Goal: Transaction & Acquisition: Purchase product/service

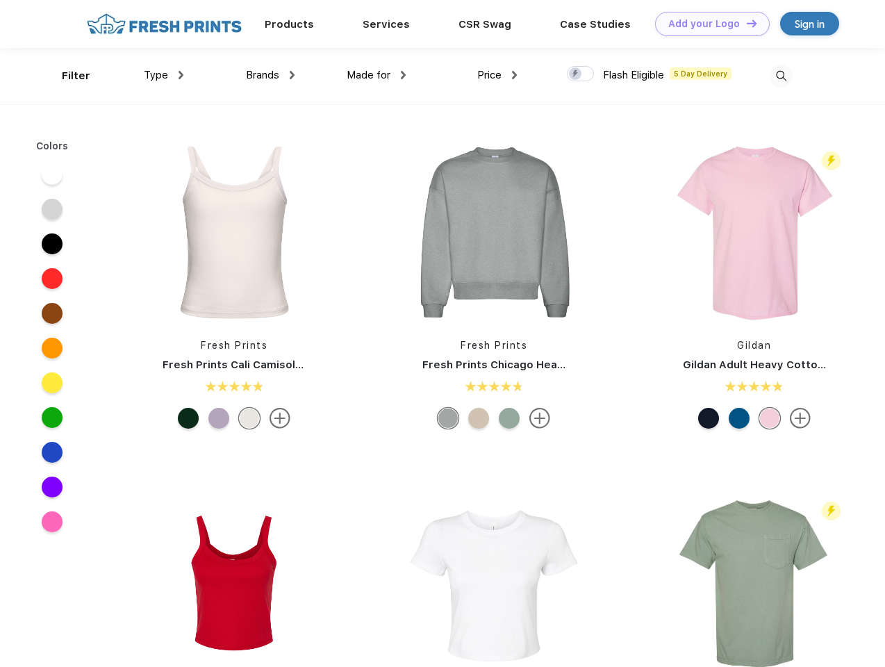
click at [707, 24] on link "Add your Logo Design Tool" at bounding box center [712, 24] width 115 height 24
click at [0, 0] on div "Design Tool" at bounding box center [0, 0] width 0 height 0
click at [746, 23] on link "Add your Logo Design Tool" at bounding box center [712, 24] width 115 height 24
click at [67, 76] on div "Filter" at bounding box center [76, 76] width 28 height 16
click at [164, 75] on span "Type" at bounding box center [156, 75] width 24 height 13
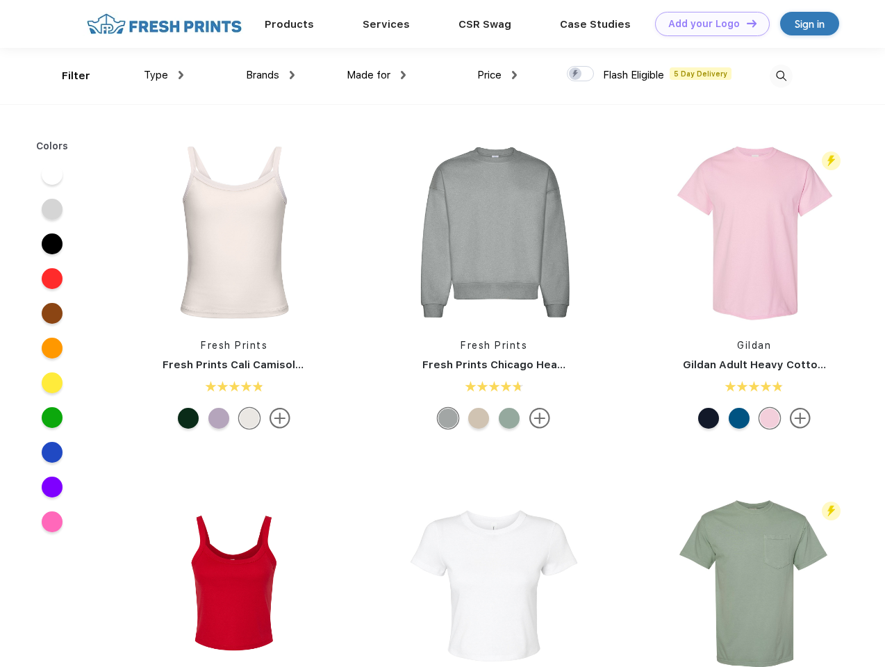
click at [270, 75] on span "Brands" at bounding box center [262, 75] width 33 height 13
click at [377, 75] on span "Made for" at bounding box center [369, 75] width 44 height 13
click at [498, 75] on span "Price" at bounding box center [489, 75] width 24 height 13
click at [581, 74] on div at bounding box center [580, 73] width 27 height 15
click at [576, 74] on input "checkbox" at bounding box center [571, 69] width 9 height 9
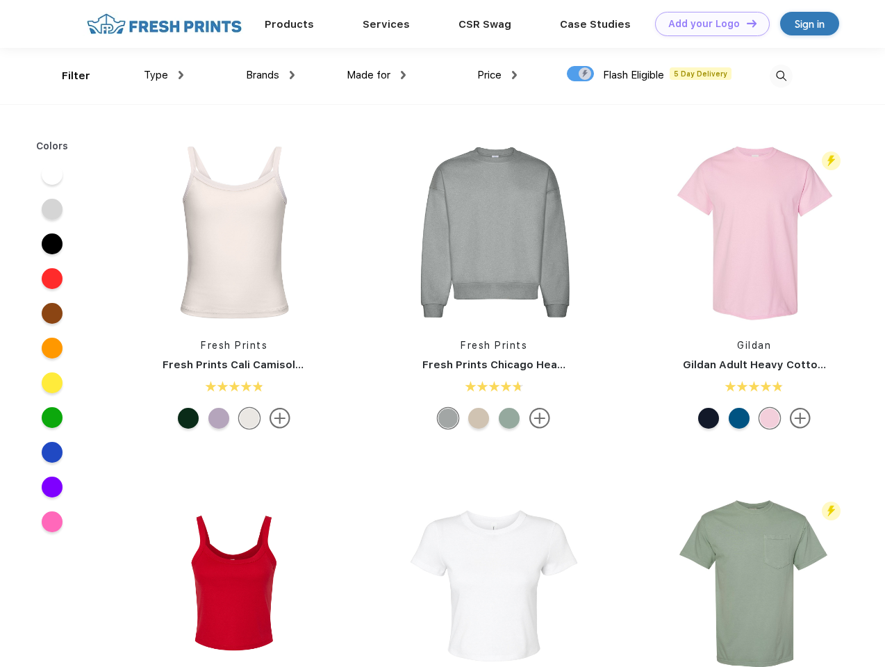
click at [781, 76] on img at bounding box center [781, 76] width 23 height 23
